Goal: Information Seeking & Learning: Check status

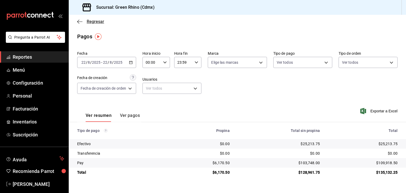
click at [92, 23] on span "Regresar" at bounding box center [95, 21] width 17 height 5
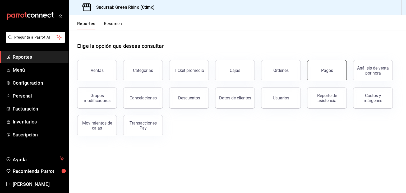
click at [333, 75] on button "Pagos" at bounding box center [327, 70] width 40 height 21
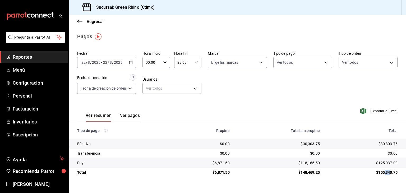
click at [389, 172] on div "$155,340.75" at bounding box center [362, 172] width 69 height 5
click at [391, 174] on div "$155,340.75" at bounding box center [362, 172] width 69 height 5
click at [392, 175] on div "$155,340.75" at bounding box center [362, 172] width 69 height 5
click at [83, 21] on span "Regresar" at bounding box center [90, 21] width 27 height 5
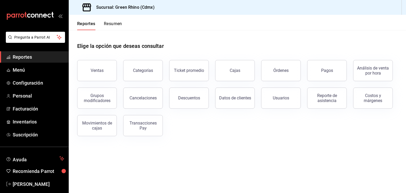
click at [118, 26] on button "Resumen" at bounding box center [113, 25] width 18 height 9
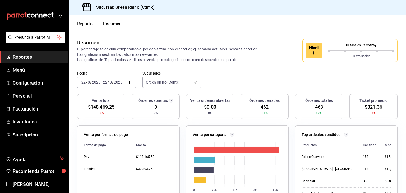
click at [89, 27] on button "Reportes" at bounding box center [85, 25] width 17 height 9
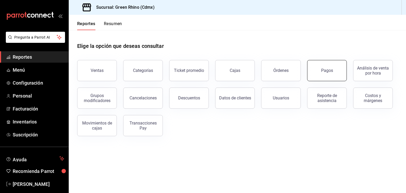
click at [322, 70] on div "Pagos" at bounding box center [327, 70] width 12 height 5
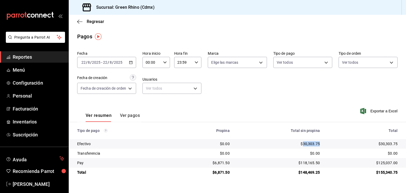
drag, startPoint x: 322, startPoint y: 145, endPoint x: 303, endPoint y: 144, distance: 19.1
click at [303, 144] on td "$30,303.75" at bounding box center [279, 144] width 90 height 10
copy div "30,303.75"
click at [326, 148] on td "$30,303.75" at bounding box center [365, 144] width 82 height 10
drag, startPoint x: 320, startPoint y: 145, endPoint x: 304, endPoint y: 146, distance: 16.7
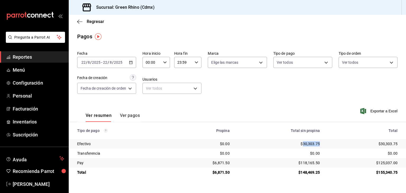
click at [304, 146] on td "$30,303.75" at bounding box center [279, 144] width 90 height 10
copy div "30,303.75"
drag, startPoint x: 399, startPoint y: 164, endPoint x: 379, endPoint y: 164, distance: 20.6
click at [379, 164] on td "$125,037.00" at bounding box center [365, 163] width 82 height 10
copy div "125,037.00"
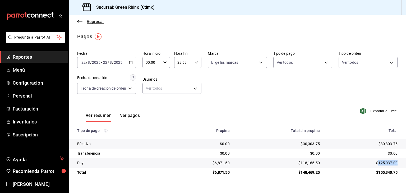
click at [93, 20] on span "Regresar" at bounding box center [95, 21] width 17 height 5
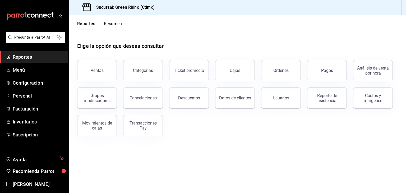
click at [118, 26] on button "Resumen" at bounding box center [113, 25] width 18 height 9
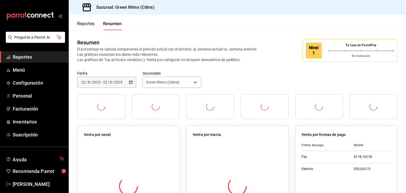
click at [318, 51] on div "Nivel 1" at bounding box center [317, 51] width 22 height 16
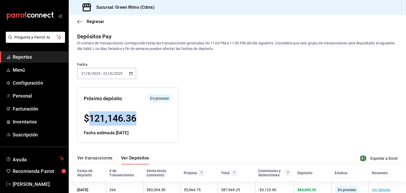
drag, startPoint x: 90, startPoint y: 119, endPoint x: 136, endPoint y: 119, distance: 45.7
click at [136, 119] on span "$ 121,146.36" at bounding box center [110, 118] width 53 height 11
copy span "121,146.36"
click at [89, 23] on span "Regresar" at bounding box center [95, 21] width 17 height 5
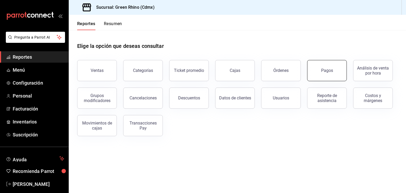
click at [328, 69] on div "Pagos" at bounding box center [327, 70] width 12 height 5
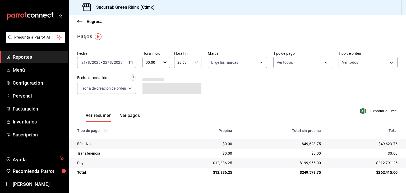
click at [121, 62] on input "2025" at bounding box center [118, 62] width 9 height 4
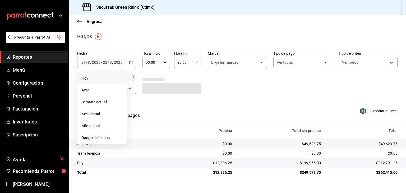
click at [96, 81] on span "Hoy" at bounding box center [102, 79] width 41 height 6
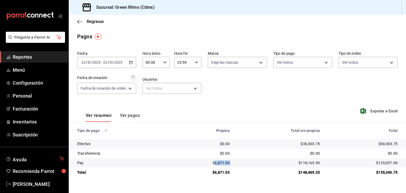
drag, startPoint x: 236, startPoint y: 163, endPoint x: 216, endPoint y: 162, distance: 20.4
click at [216, 162] on tr "Pay $6,871.50 $118,165.50 $125,037.00" at bounding box center [237, 163] width 337 height 10
copy div "6,871.50"
